Goal: Task Accomplishment & Management: Manage account settings

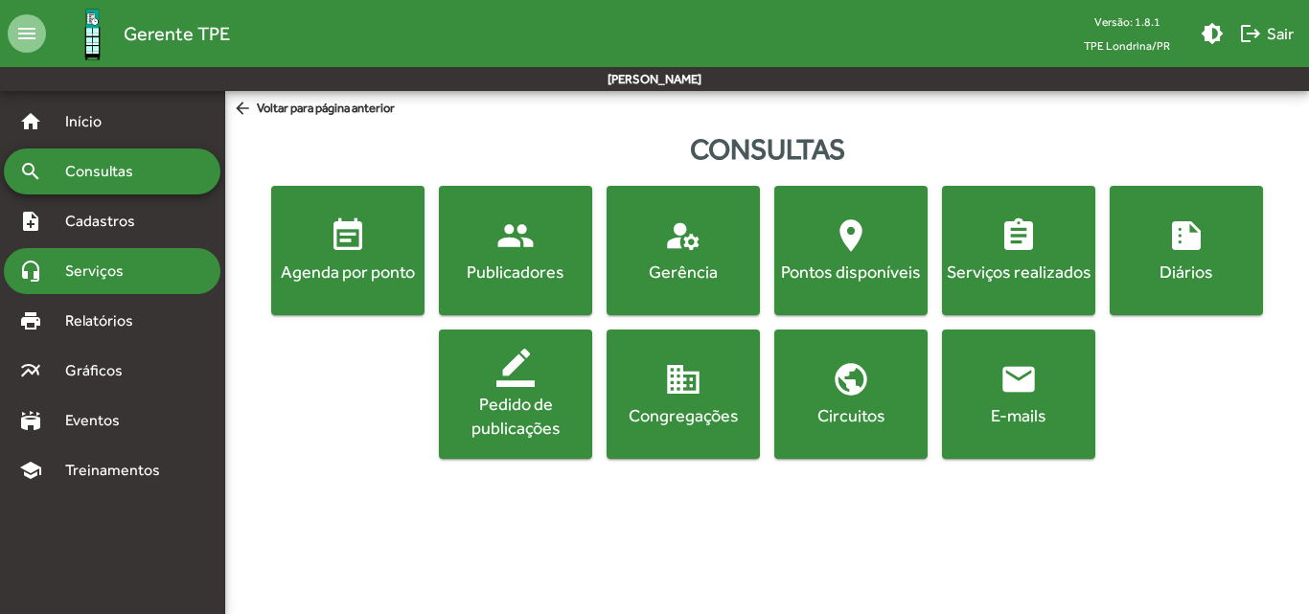
click at [101, 270] on span "Serviços" at bounding box center [102, 271] width 96 height 23
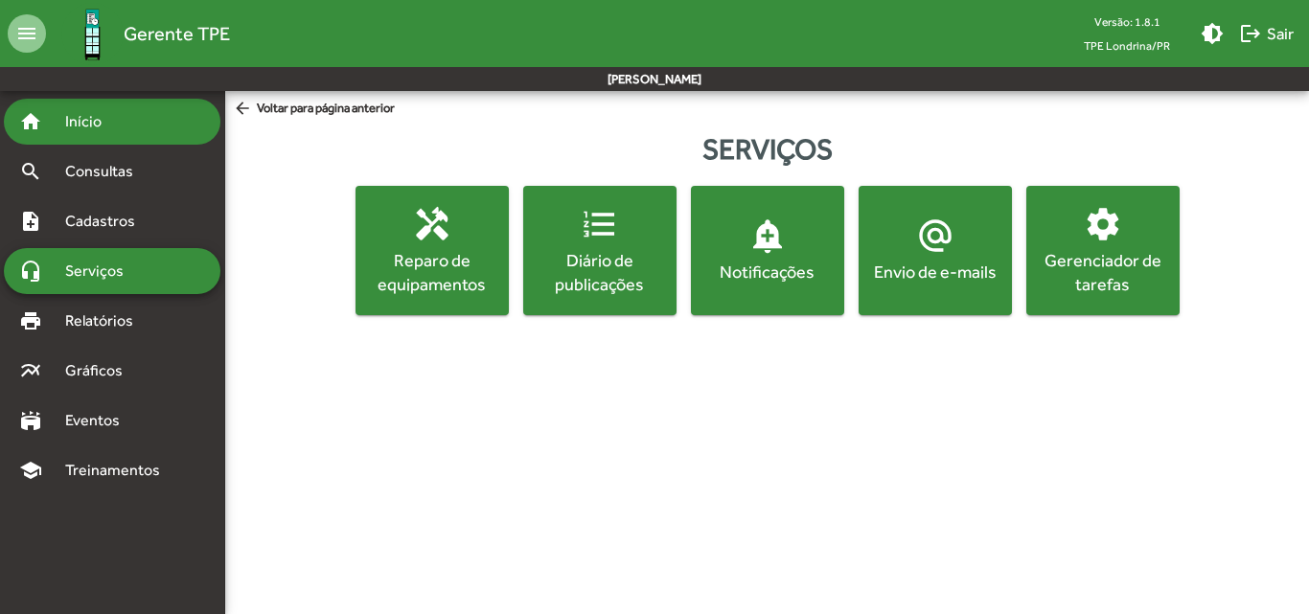
click at [103, 126] on span "Início" at bounding box center [92, 121] width 76 height 23
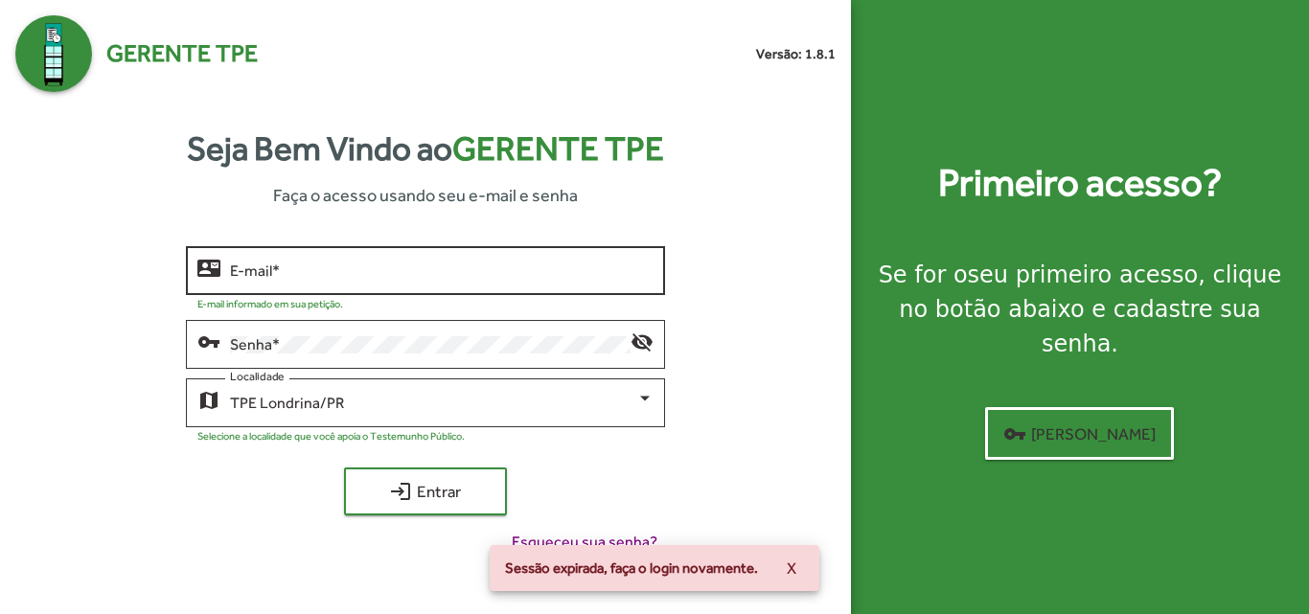
click at [461, 264] on input "E-mail *" at bounding box center [441, 271] width 423 height 17
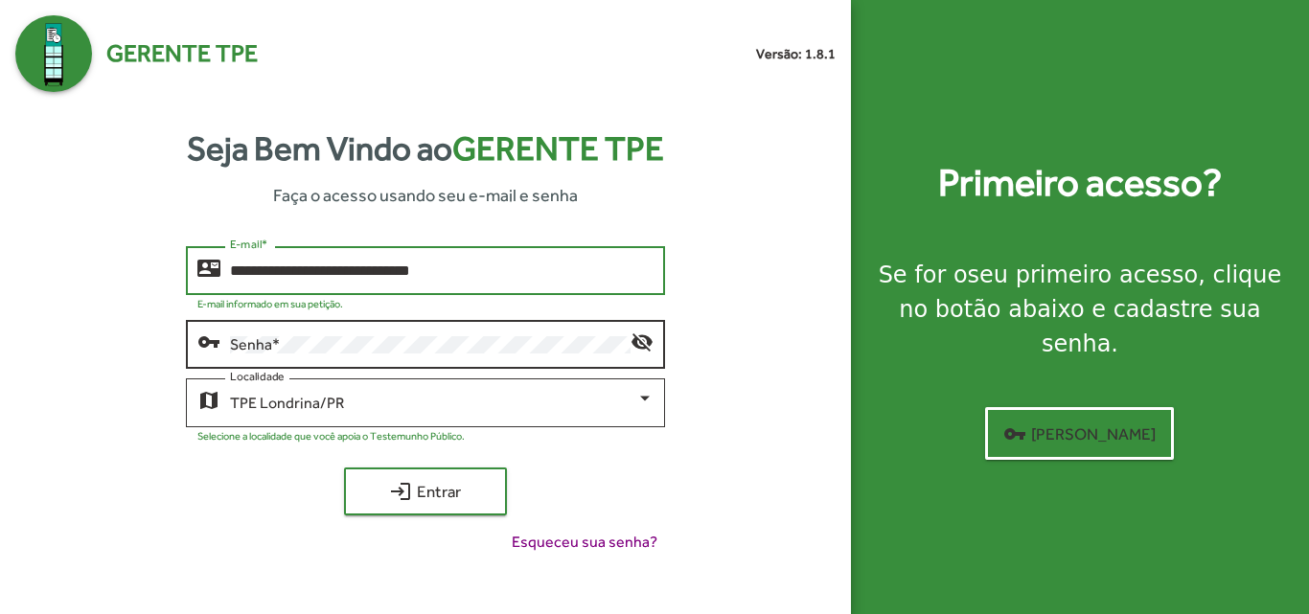
type input "**********"
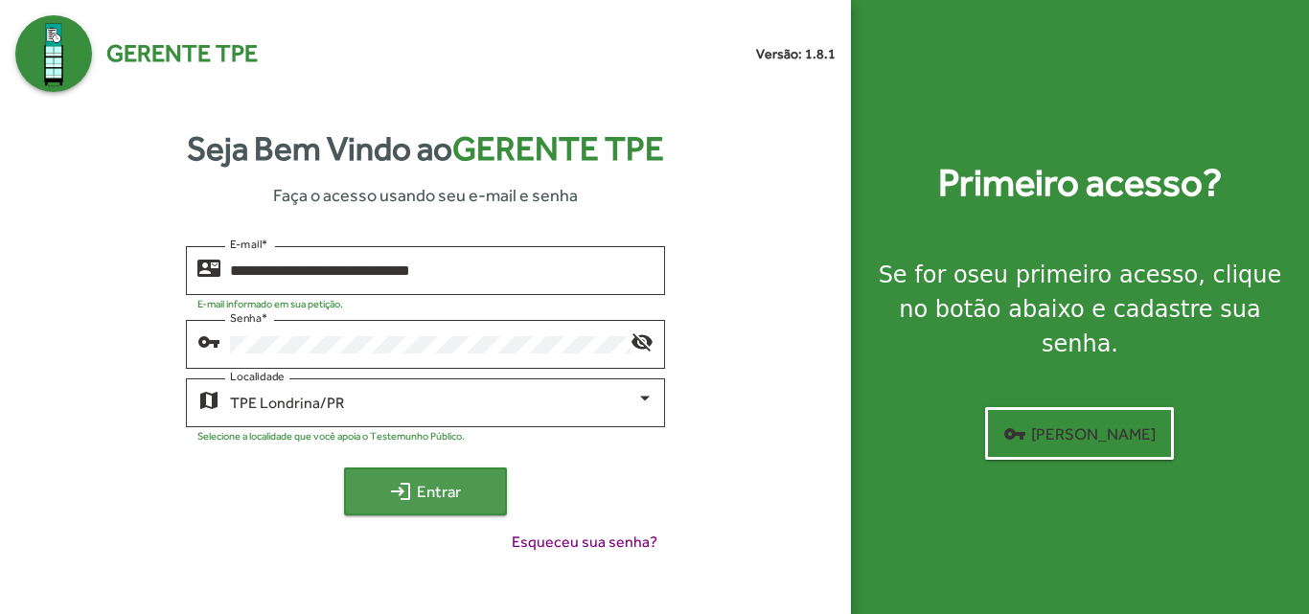
click at [469, 487] on span "login Entrar" at bounding box center [425, 491] width 128 height 35
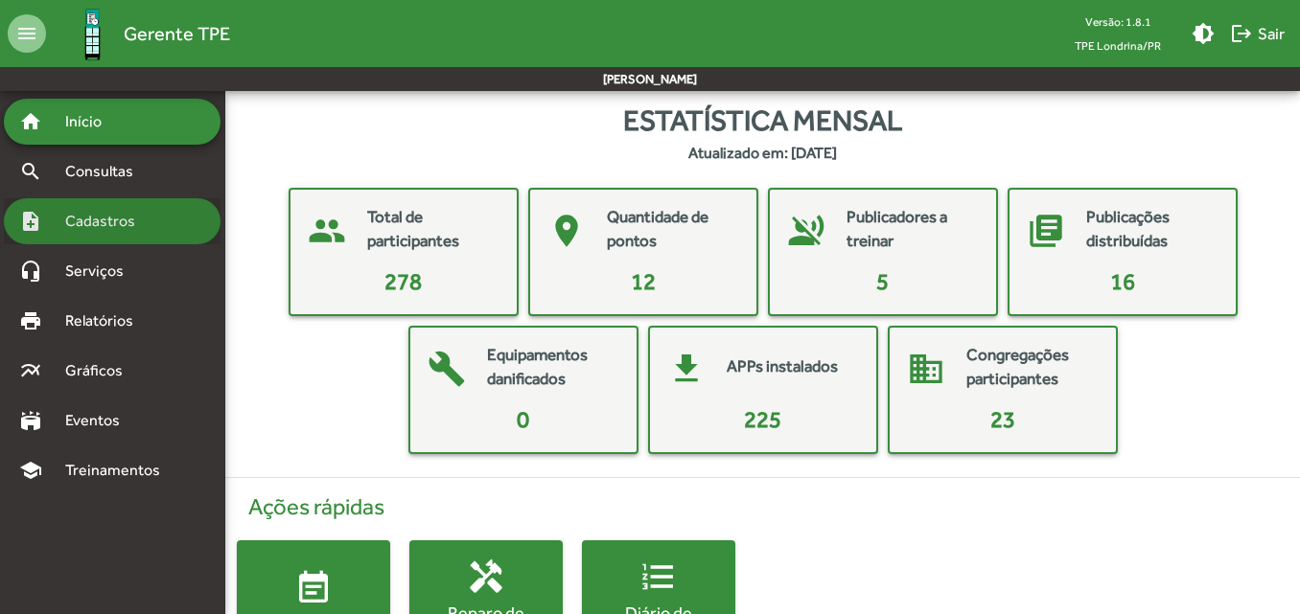
click at [113, 228] on span "Cadastros" at bounding box center [107, 221] width 106 height 23
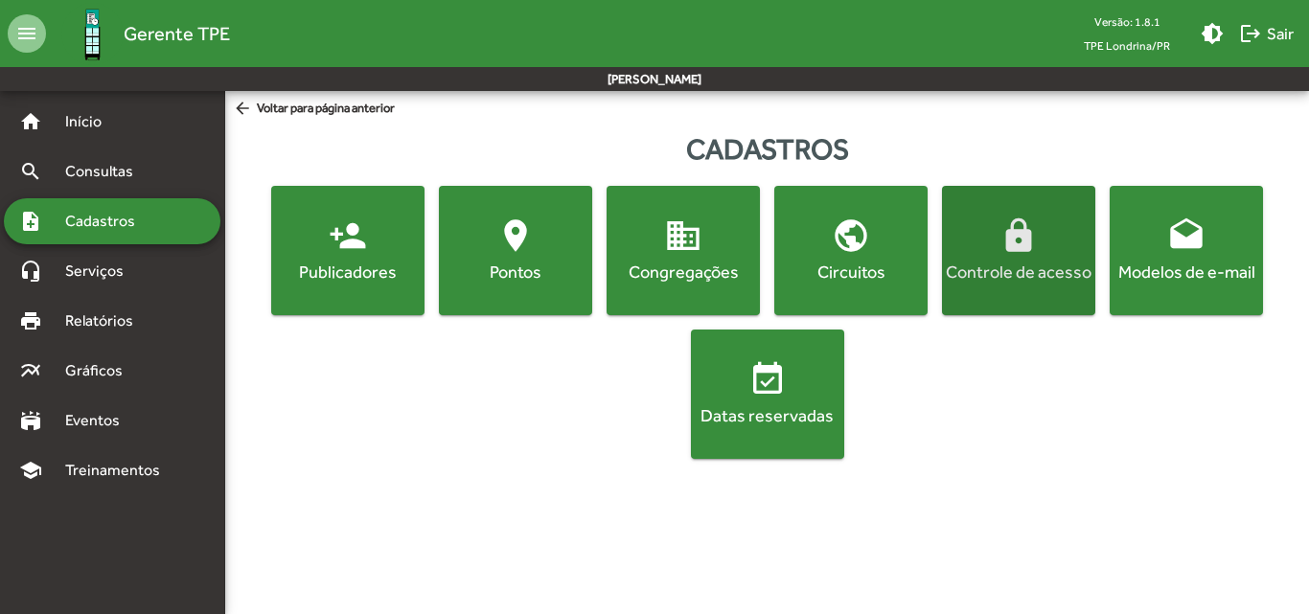
click at [981, 237] on span "lock Controle de acesso" at bounding box center [1019, 250] width 146 height 67
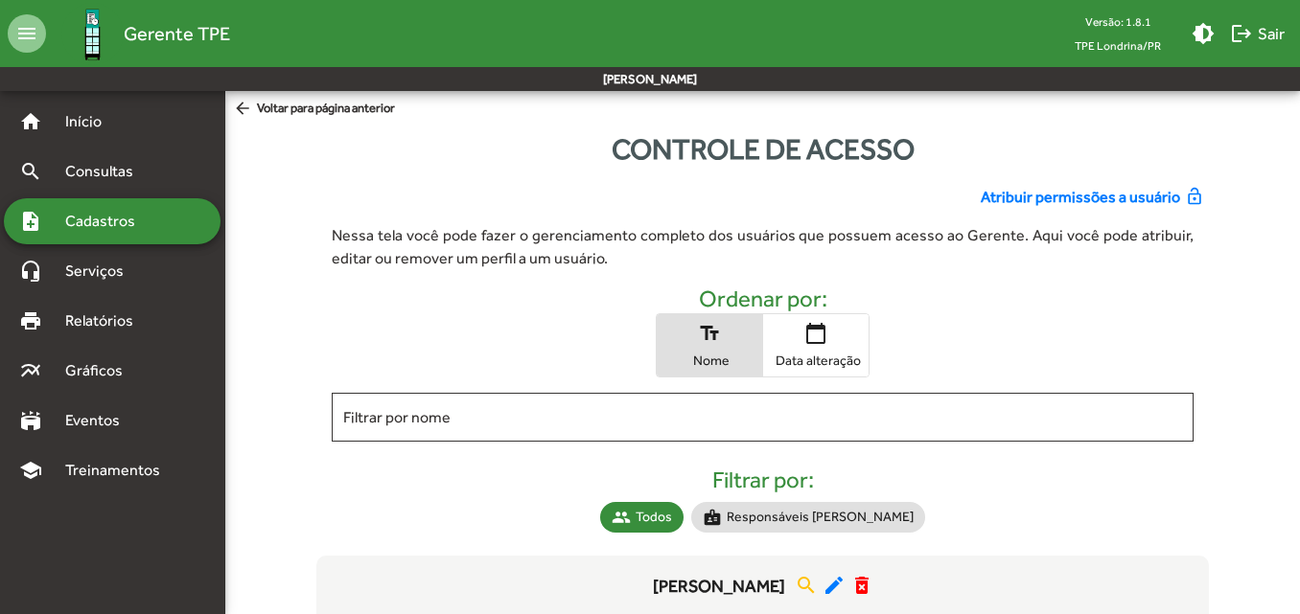
click at [1047, 195] on span "Atribuir permissões a usuário" at bounding box center [1080, 197] width 199 height 23
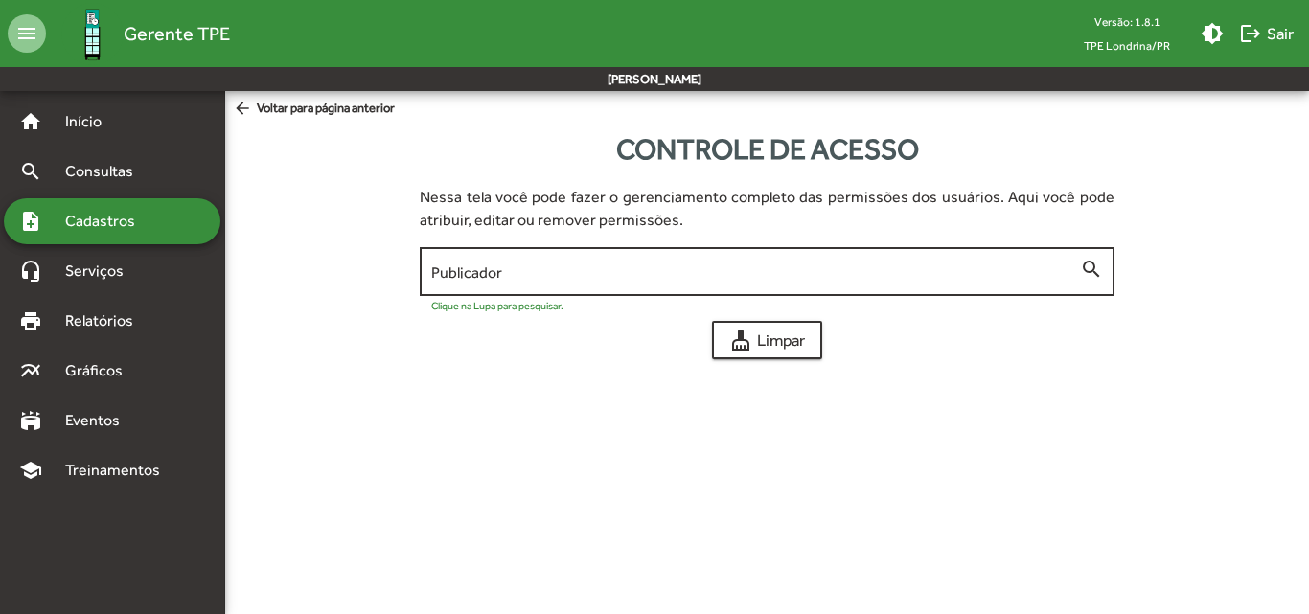
click at [678, 269] on input "Publicador" at bounding box center [755, 272] width 649 height 17
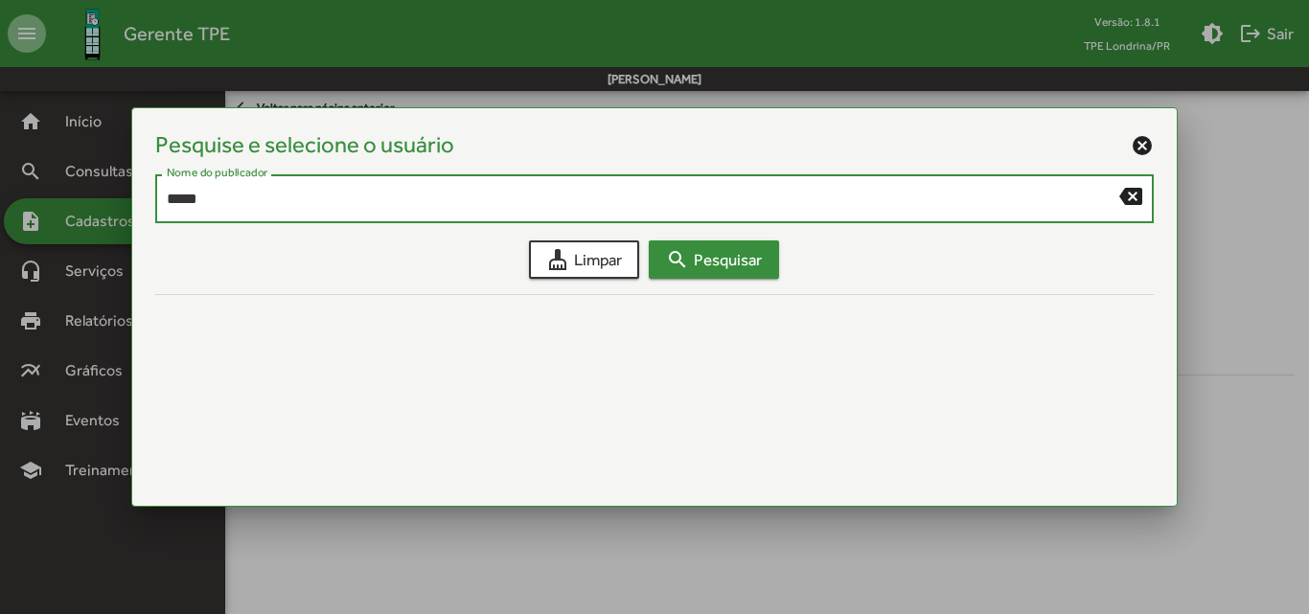
type input "*****"
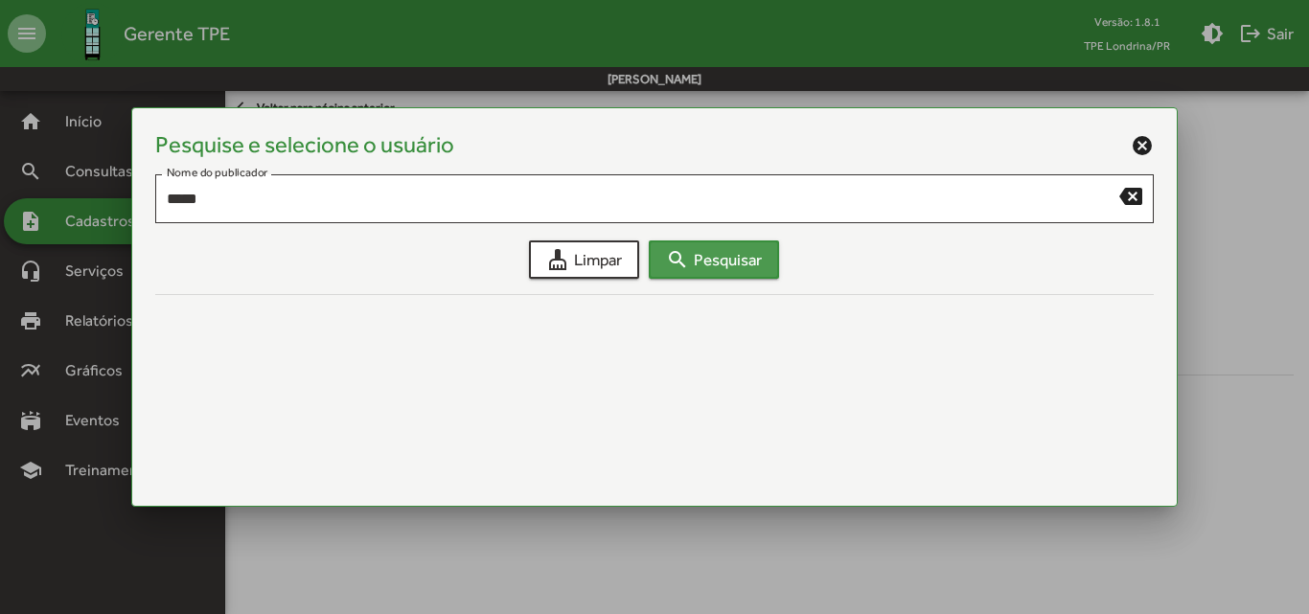
click at [684, 266] on mat-icon "search" at bounding box center [677, 259] width 23 height 23
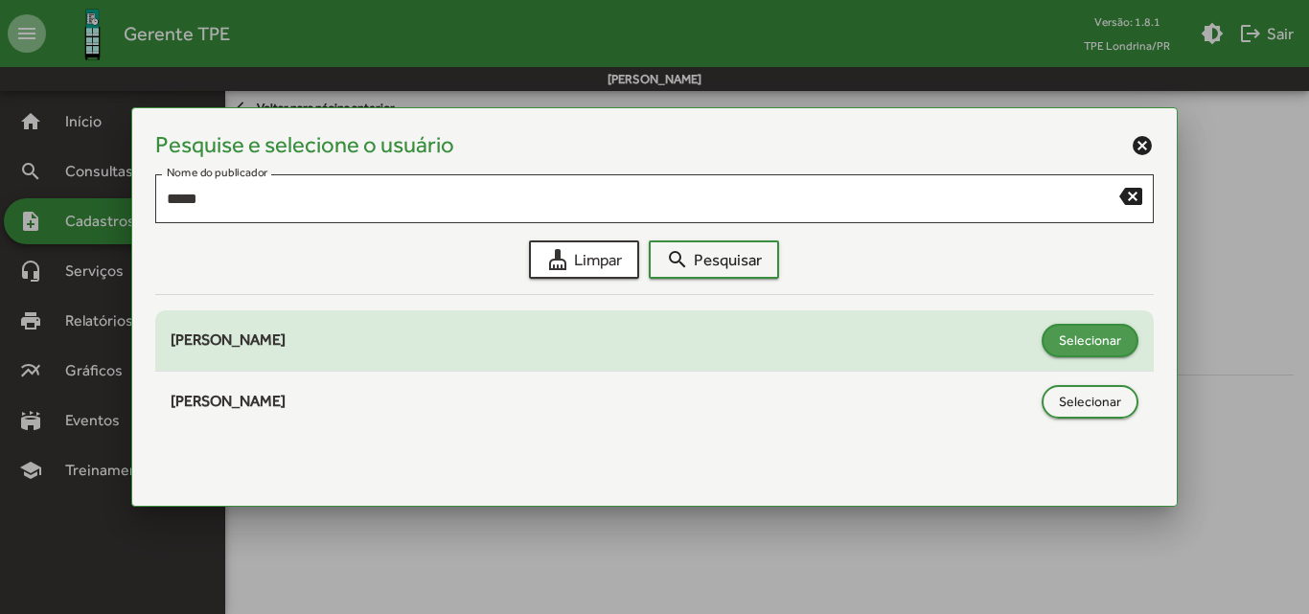
click at [1086, 337] on span "Selecionar" at bounding box center [1090, 340] width 62 height 35
type input "**********"
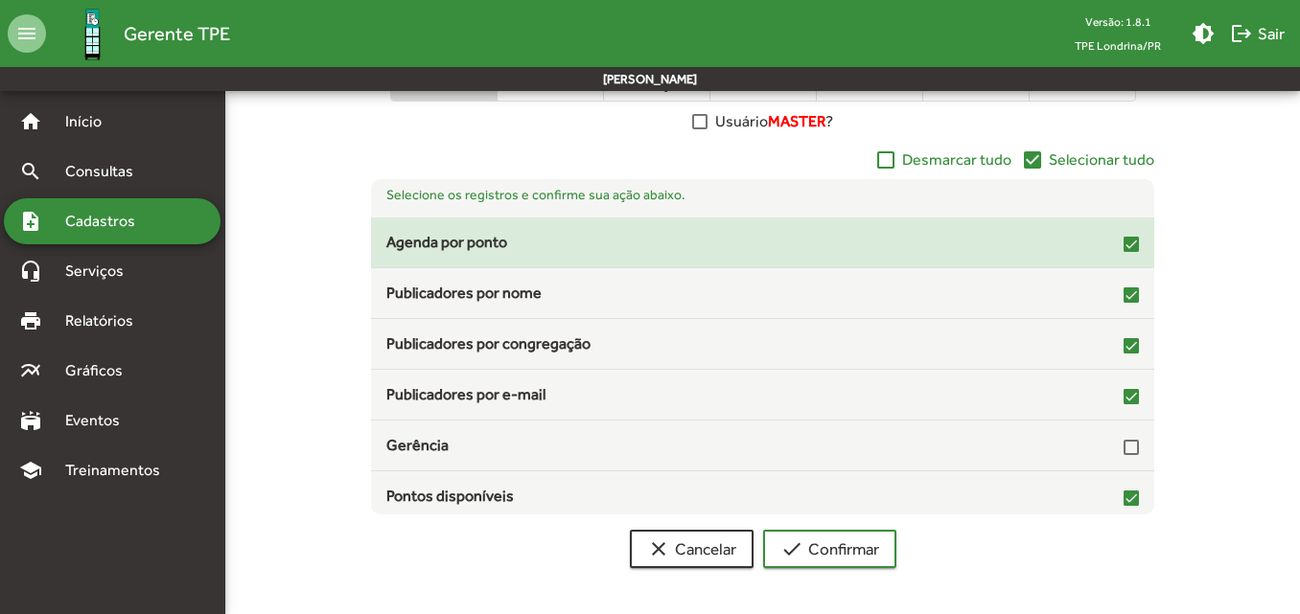
scroll to position [335, 0]
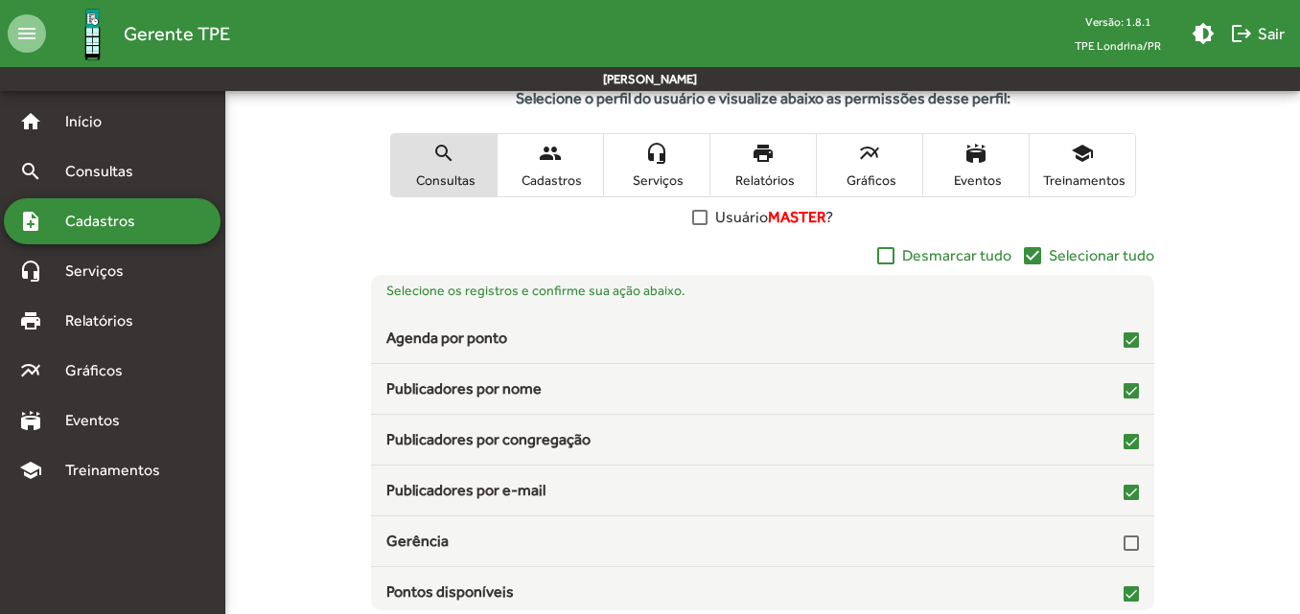
click at [1037, 261] on mat-icon "check_box" at bounding box center [1032, 255] width 23 height 23
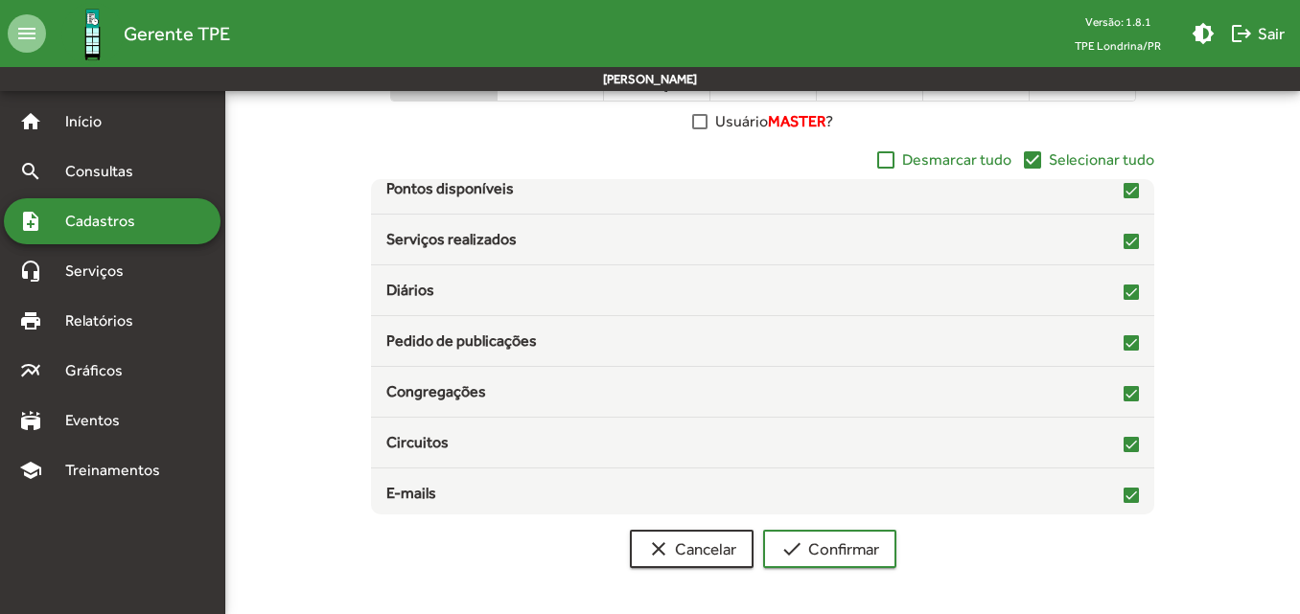
scroll to position [312, 0]
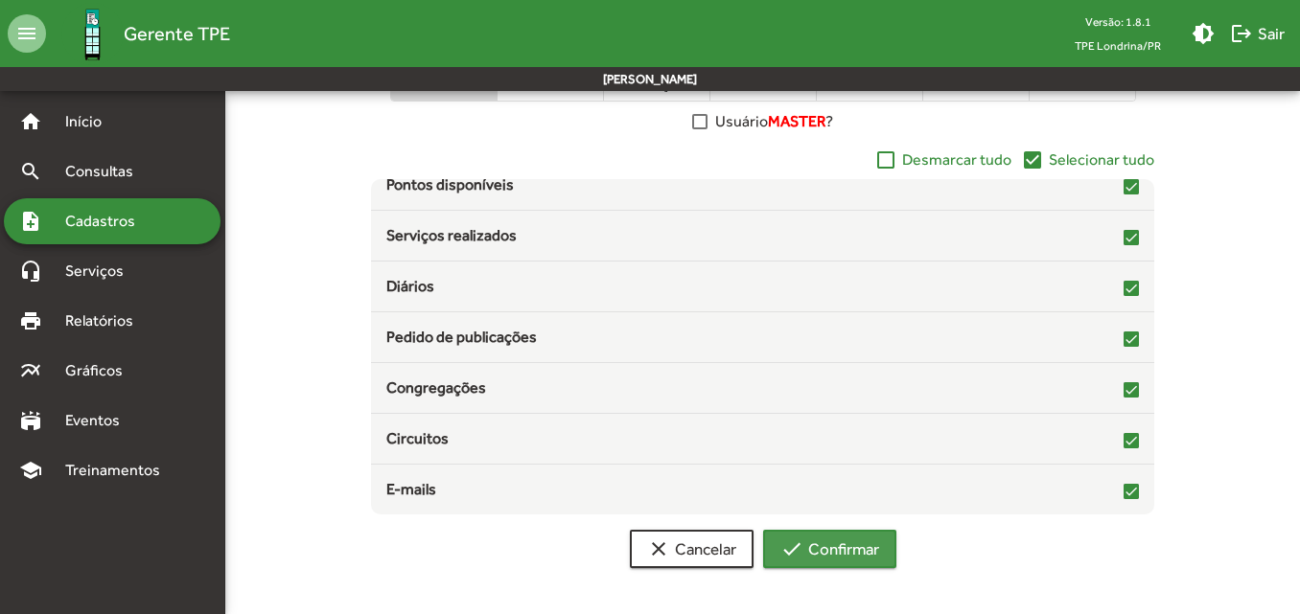
click at [866, 539] on span "check Confirmar" at bounding box center [829, 549] width 99 height 35
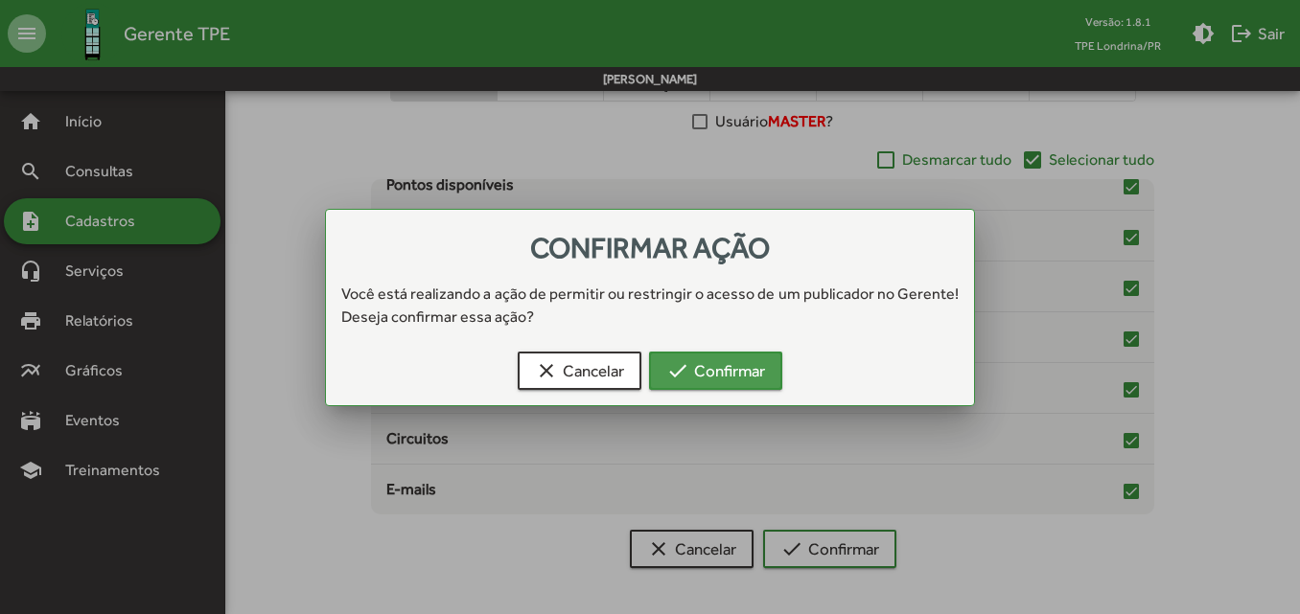
click at [758, 372] on span "check Confirmar" at bounding box center [715, 371] width 99 height 35
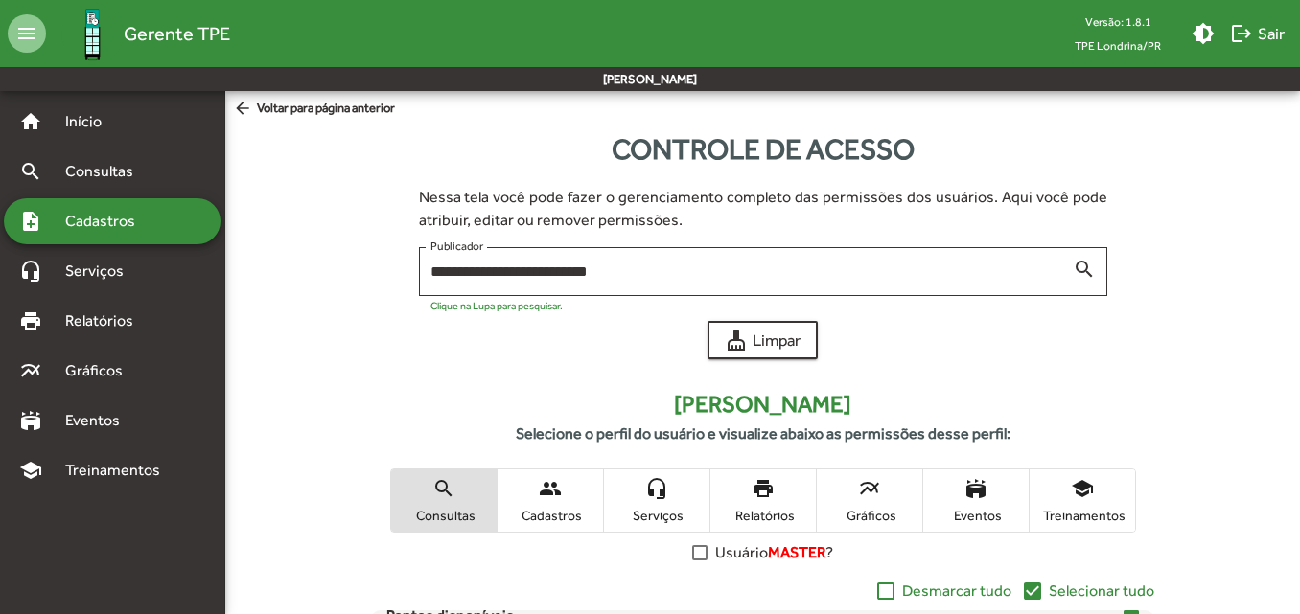
scroll to position [431, 0]
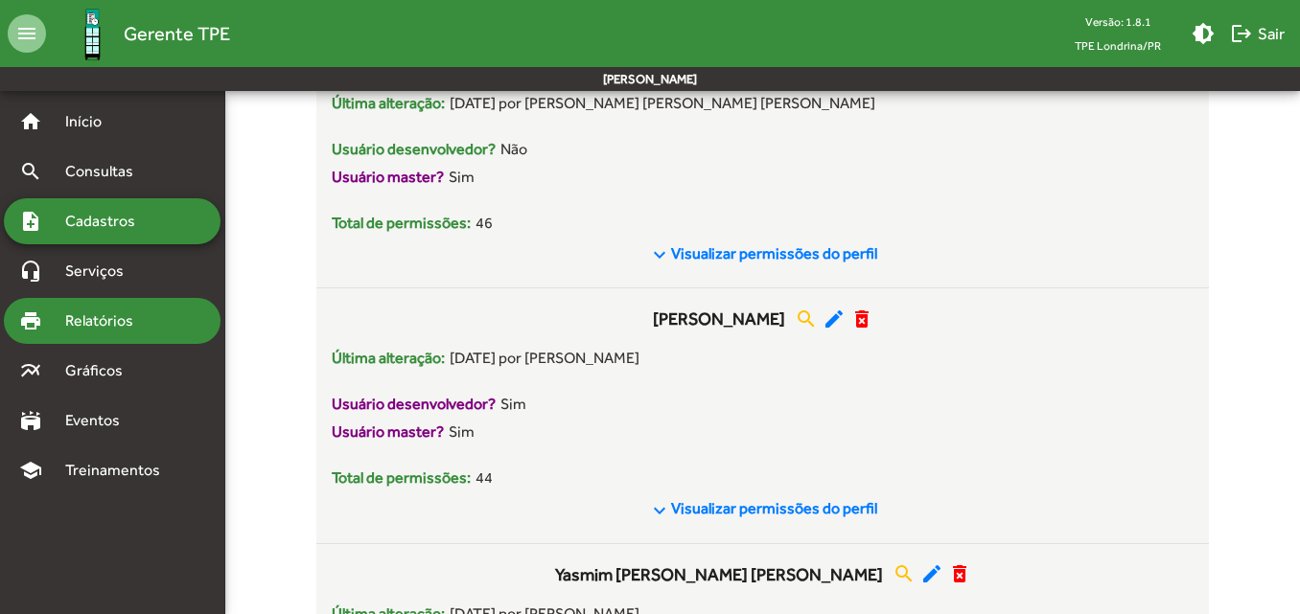
scroll to position [3731, 0]
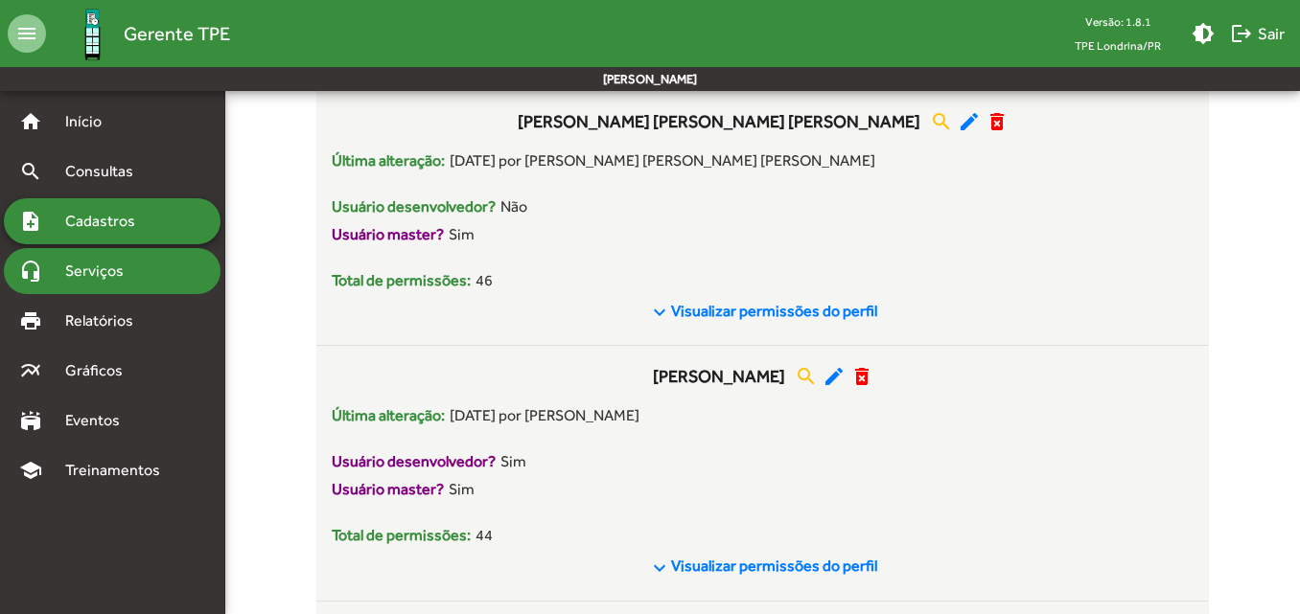
click at [101, 263] on span "Serviços" at bounding box center [102, 271] width 96 height 23
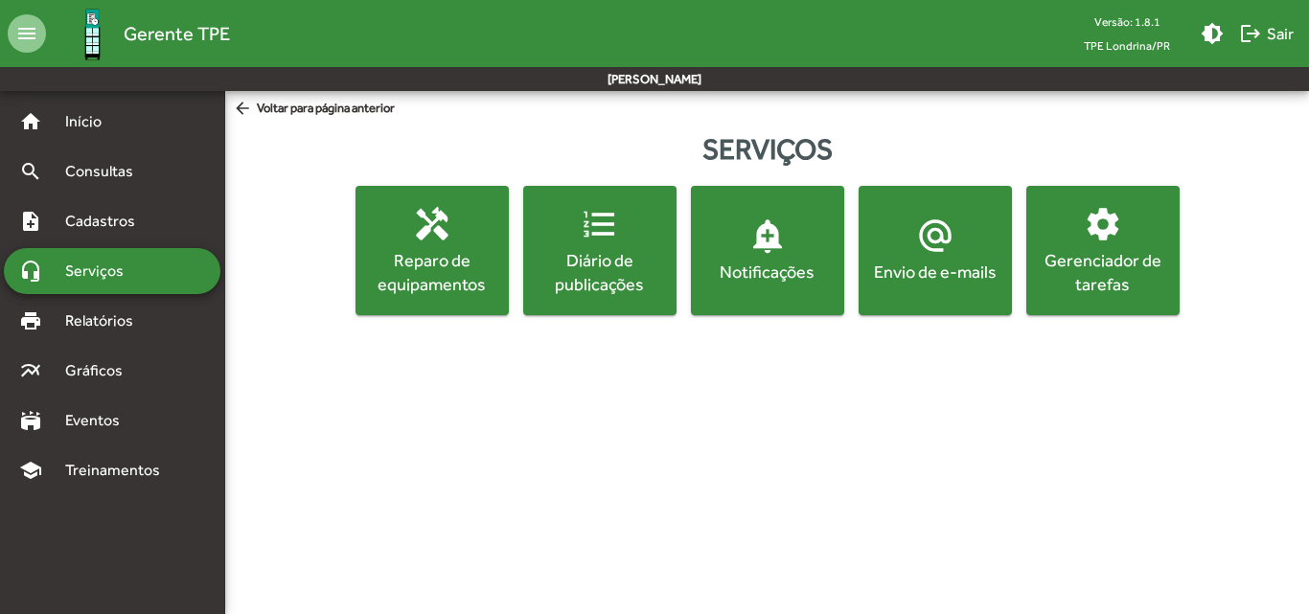
click at [985, 282] on div "Envio de e-mails" at bounding box center [936, 272] width 146 height 24
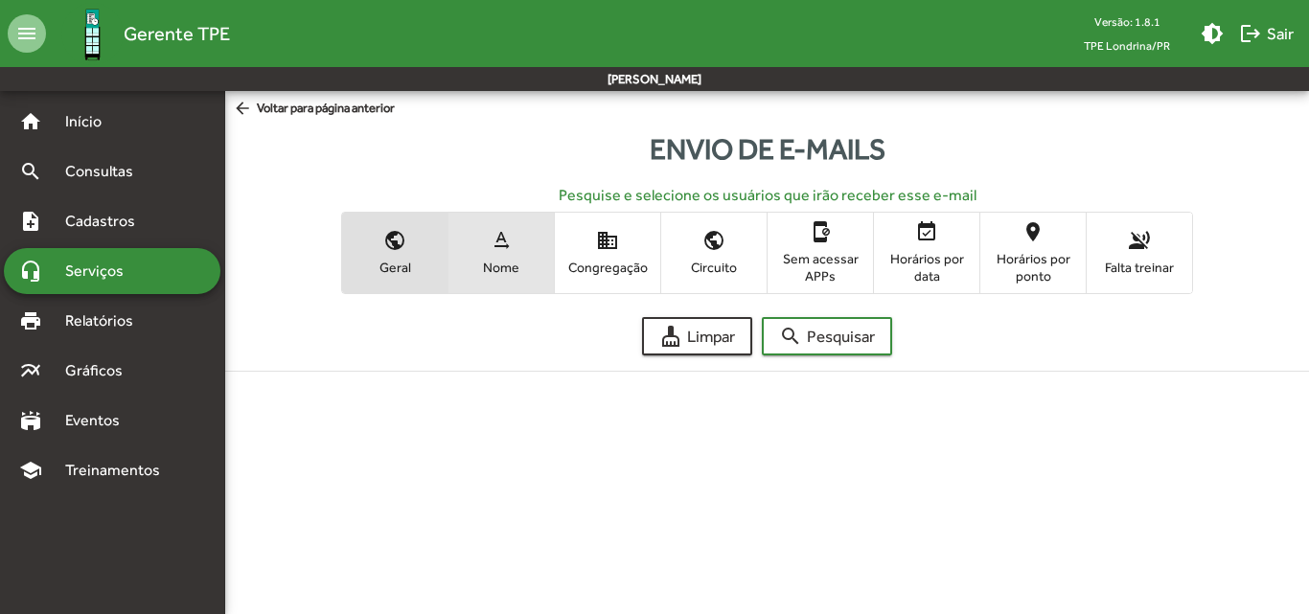
click at [506, 288] on button "text_rotation_none Nome" at bounding box center [501, 253] width 105 height 80
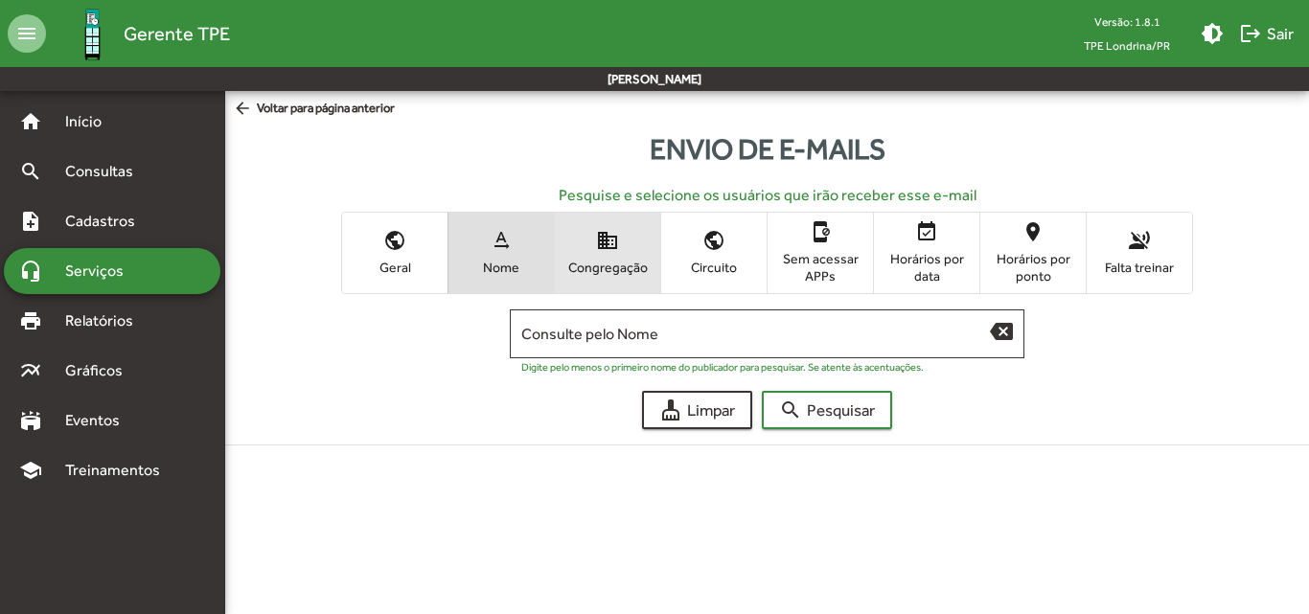
click at [600, 266] on span "Congregação" at bounding box center [608, 267] width 96 height 17
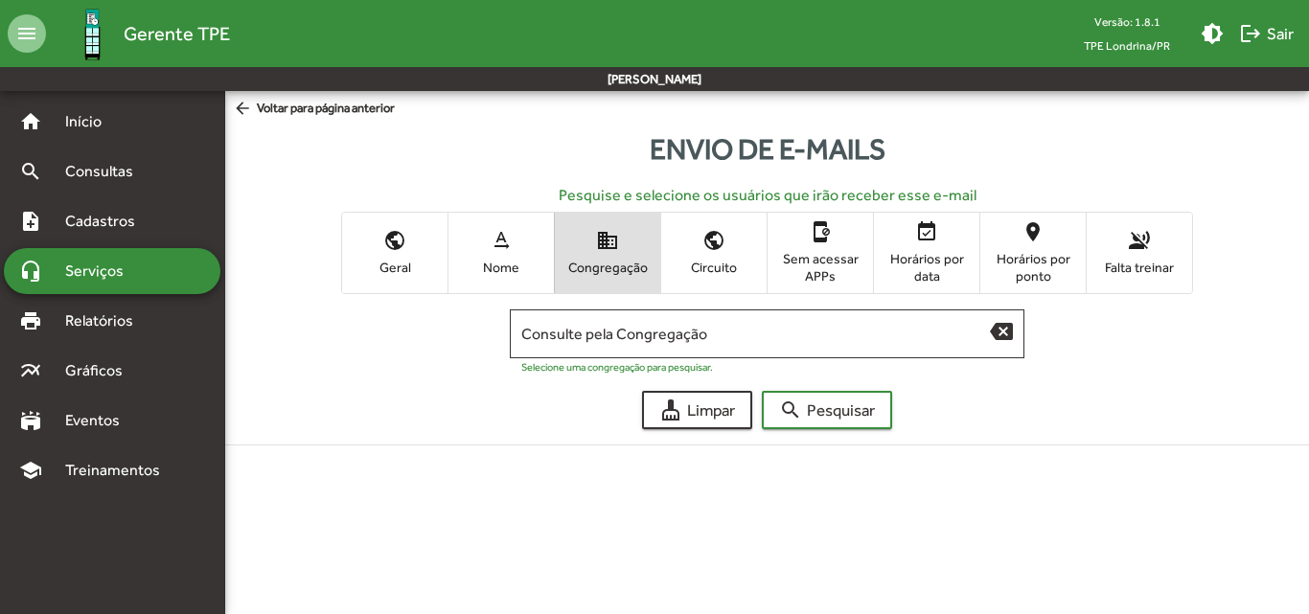
click at [728, 283] on span "public Circuito" at bounding box center [713, 252] width 105 height 62
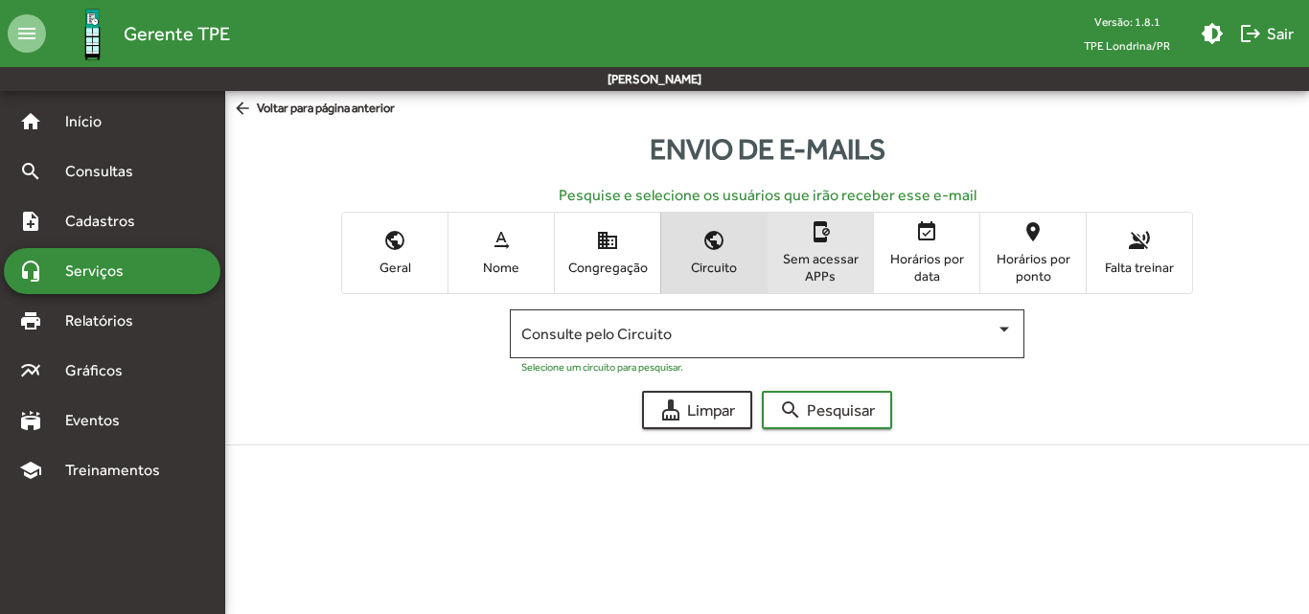
click at [816, 279] on span "Sem acessar APPs" at bounding box center [821, 267] width 96 height 35
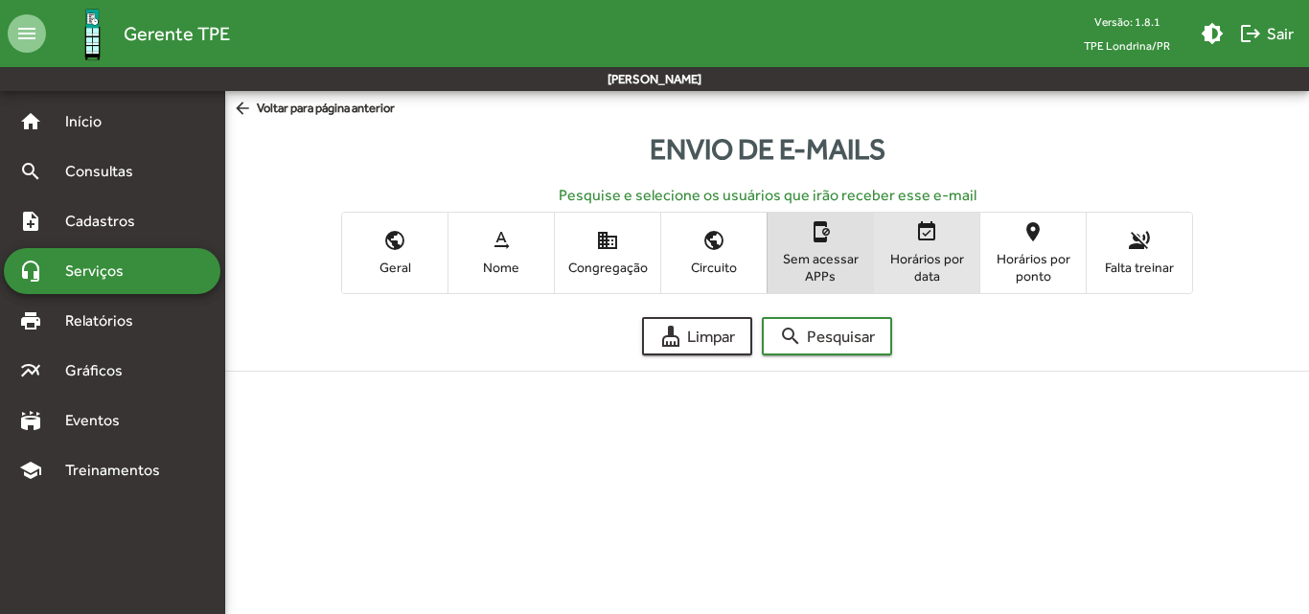
click at [926, 282] on span "Horários por data" at bounding box center [927, 267] width 96 height 35
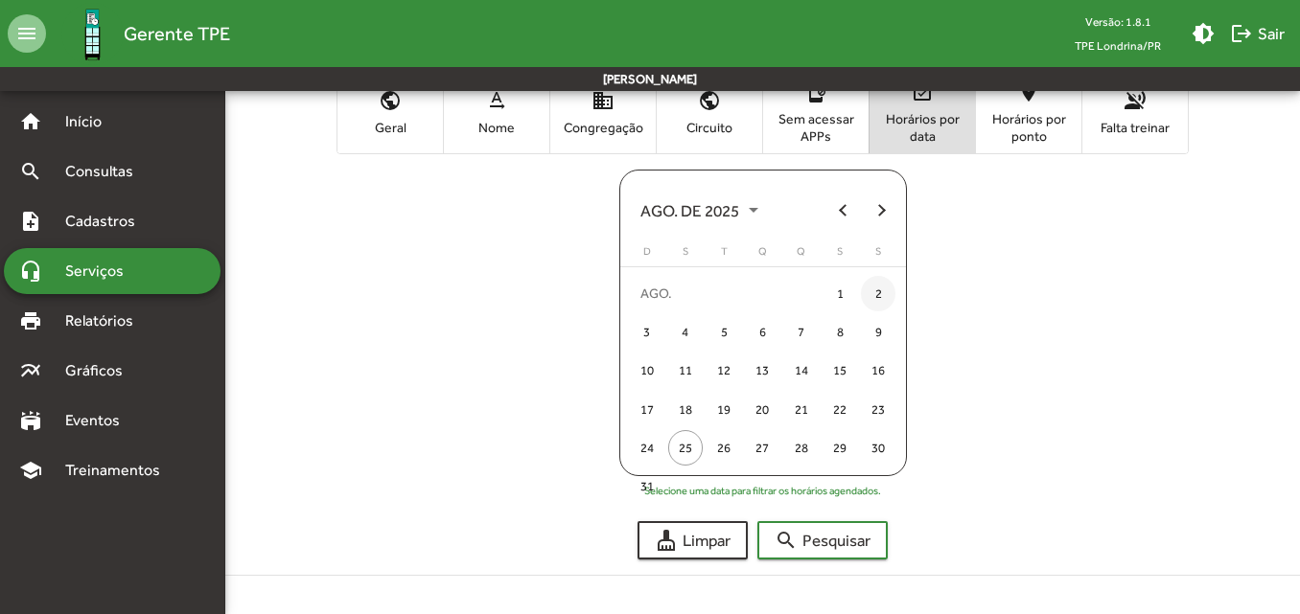
scroll to position [44, 0]
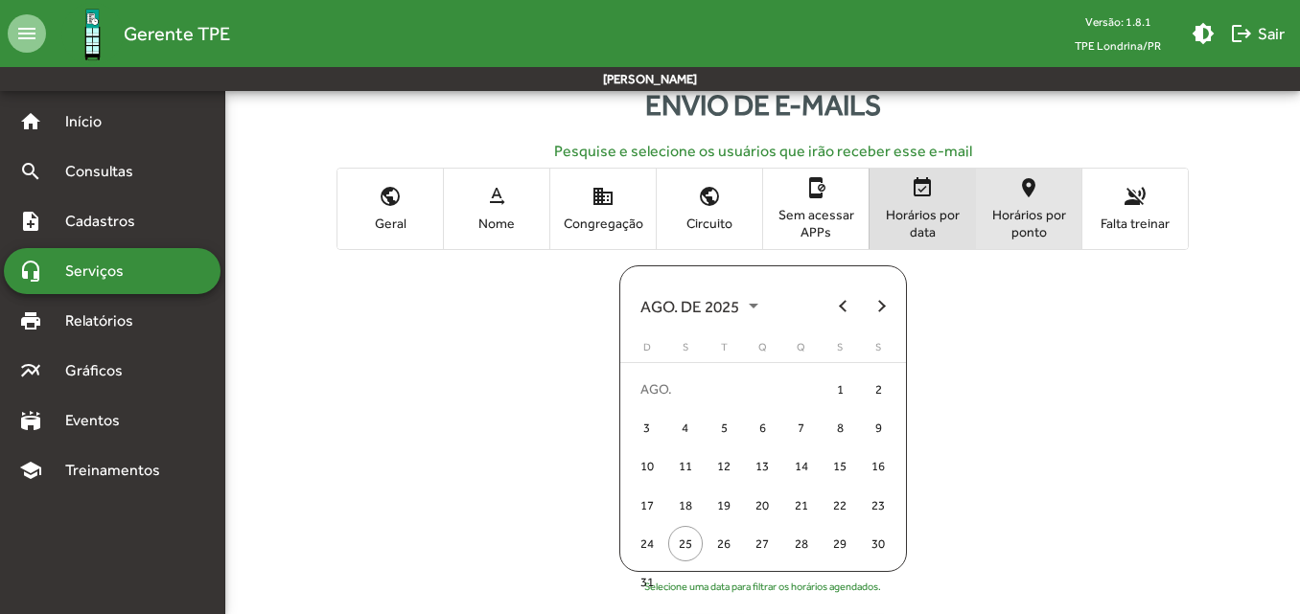
click at [1024, 239] on span "Horários por ponto" at bounding box center [1029, 223] width 96 height 35
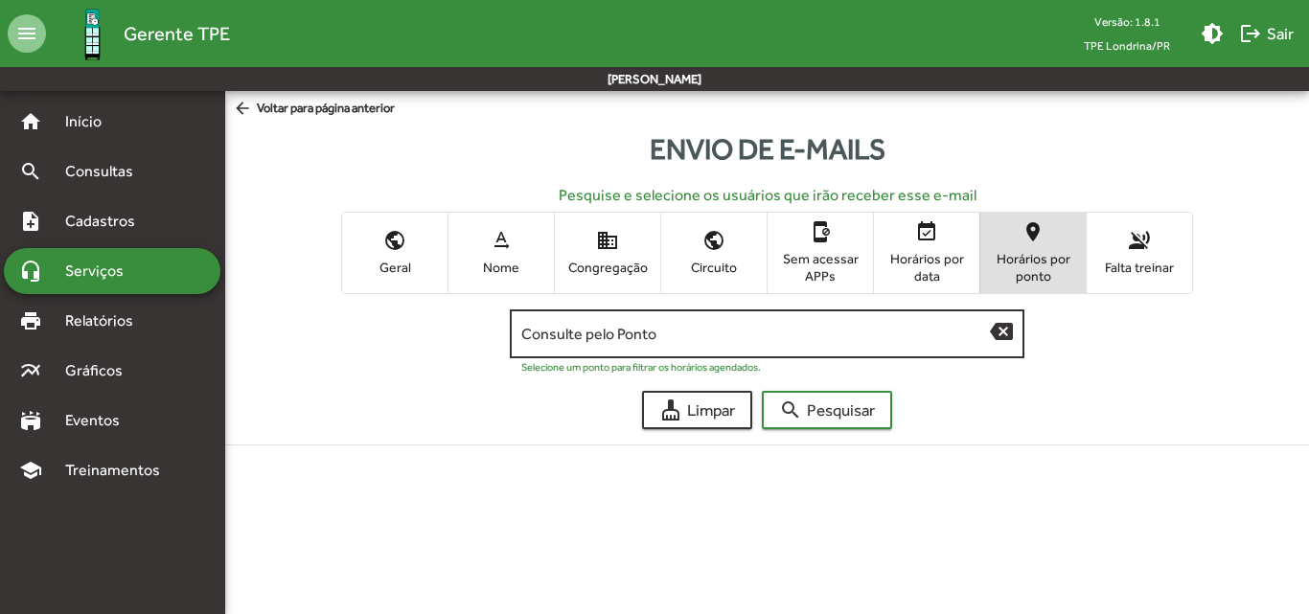
click at [902, 339] on input "Consulte pelo Ponto" at bounding box center [756, 334] width 470 height 17
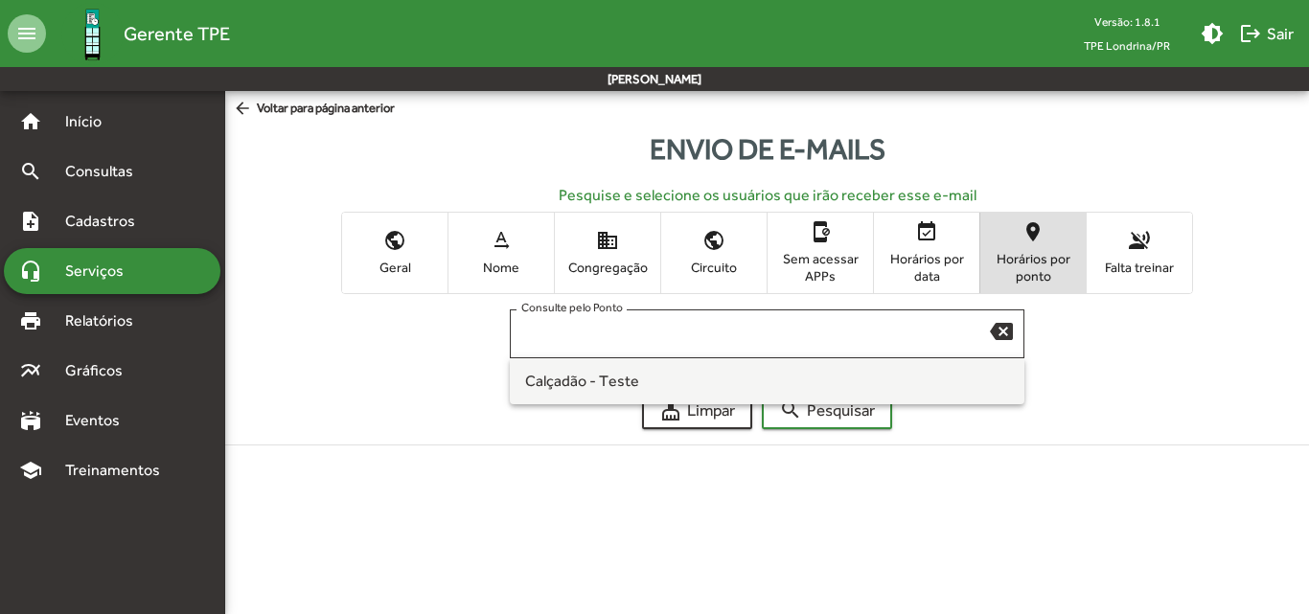
click at [1089, 352] on form "Consulte pelo Ponto backspace Selecione um ponto para filtrar os horários agend…" at bounding box center [767, 361] width 1107 height 135
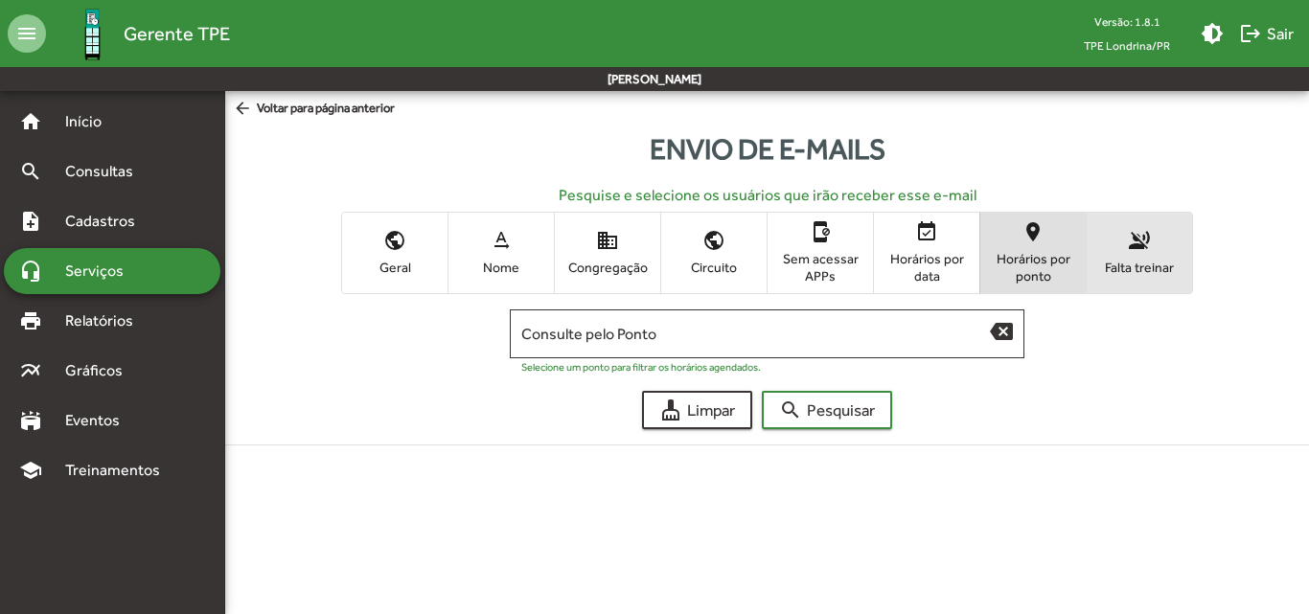
click at [1134, 272] on span "Falta treinar" at bounding box center [1140, 267] width 96 height 17
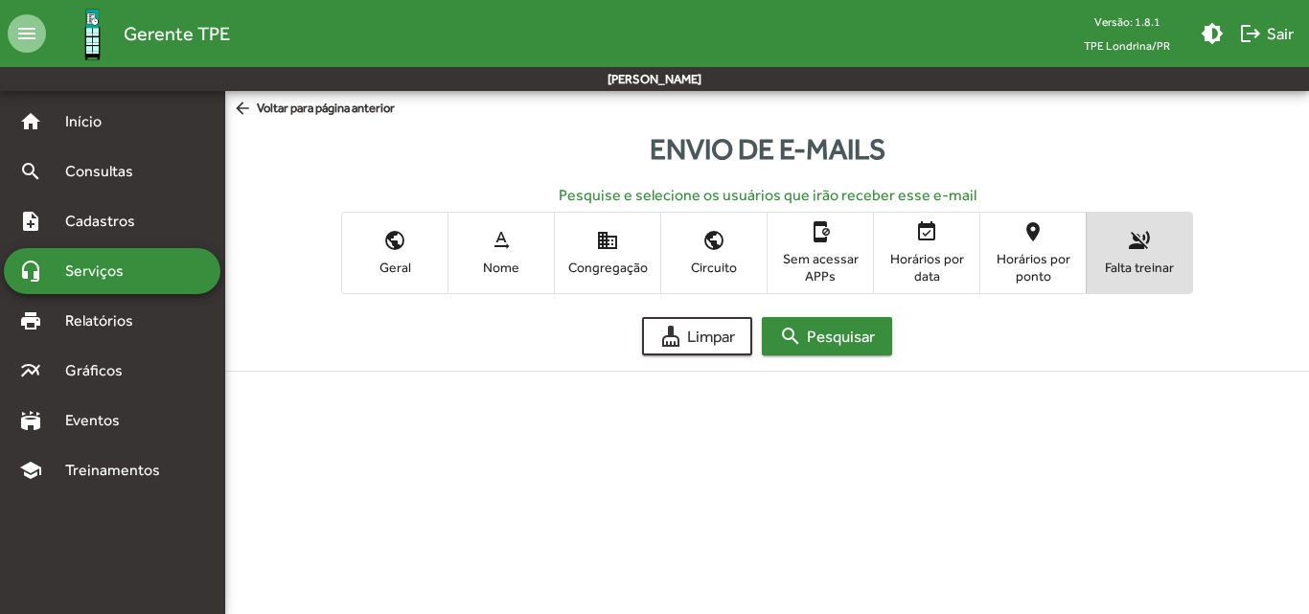
click at [820, 332] on span "search Pesquisar" at bounding box center [827, 336] width 96 height 35
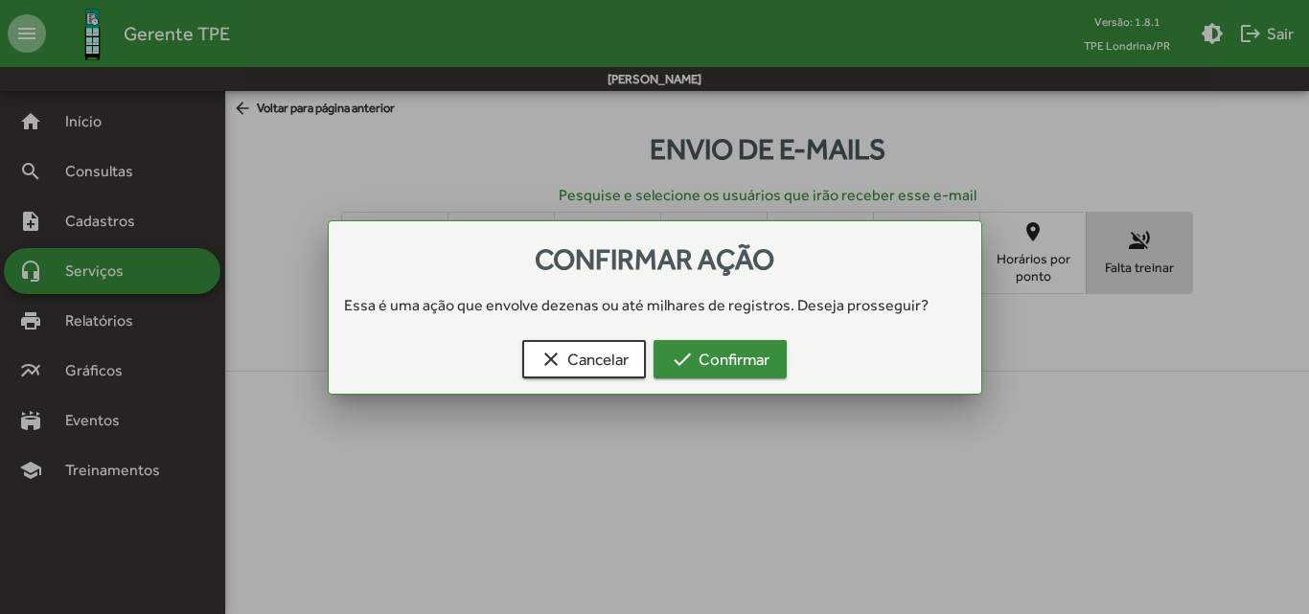
click at [761, 358] on span "check Confirmar" at bounding box center [720, 359] width 99 height 35
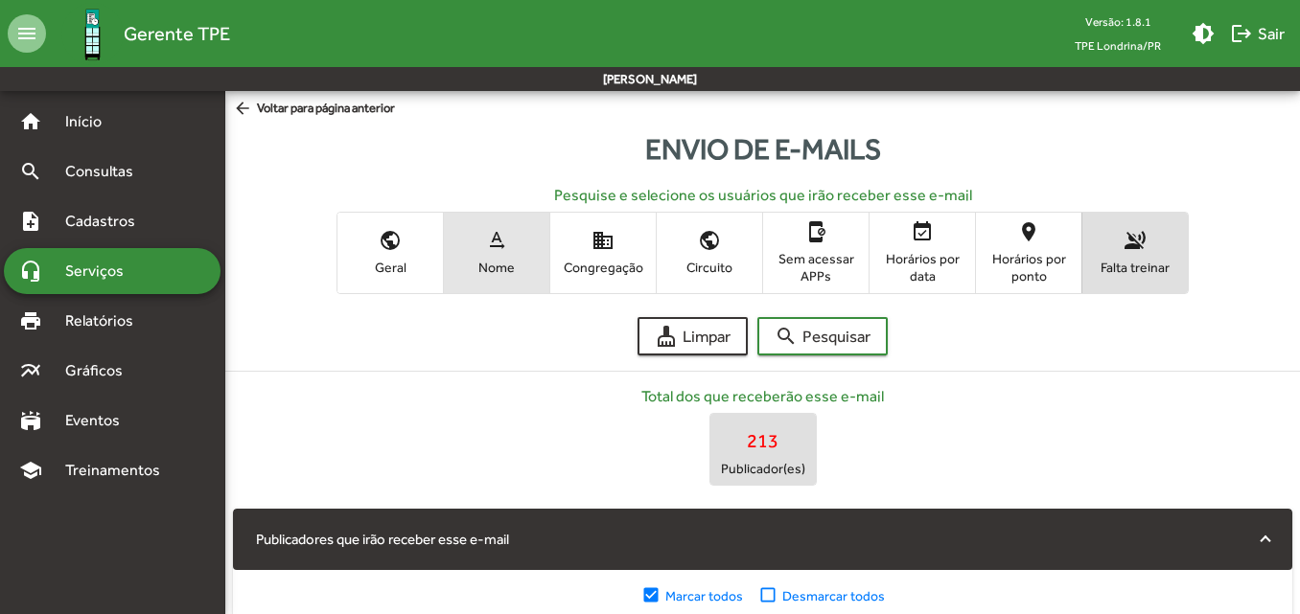
click at [525, 264] on span "Nome" at bounding box center [497, 267] width 96 height 17
